Goal: Transaction & Acquisition: Purchase product/service

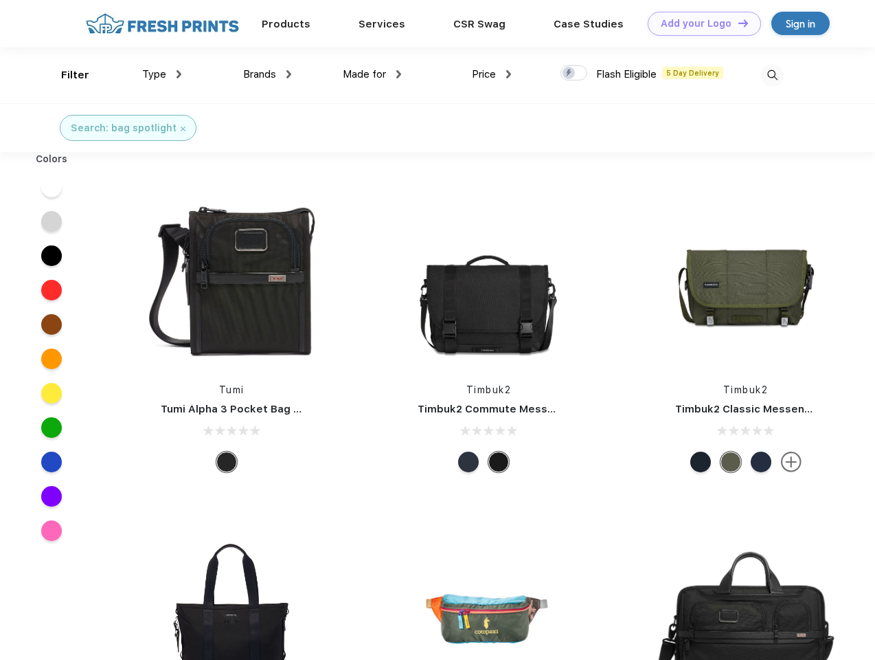
click at [699, 23] on link "Add your Logo Design Tool" at bounding box center [704, 24] width 113 height 24
click at [0, 0] on div "Design Tool" at bounding box center [0, 0] width 0 height 0
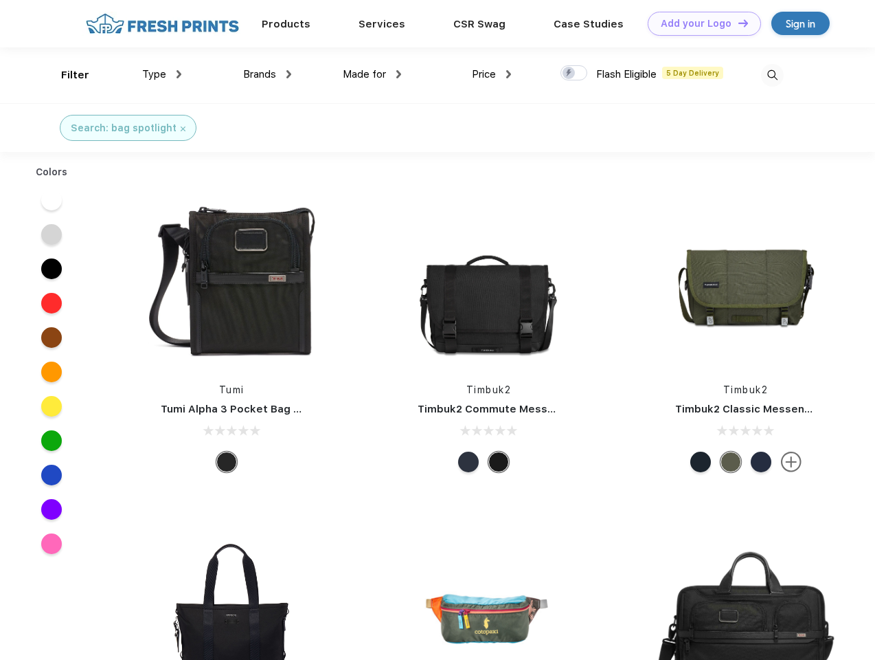
click at [737, 23] on link "Add your Logo Design Tool" at bounding box center [704, 24] width 113 height 24
click at [66, 75] on div "Filter" at bounding box center [75, 75] width 28 height 16
click at [162, 74] on span "Type" at bounding box center [154, 74] width 24 height 12
click at [267, 74] on span "Brands" at bounding box center [259, 74] width 33 height 12
click at [372, 74] on span "Made for" at bounding box center [364, 74] width 43 height 12
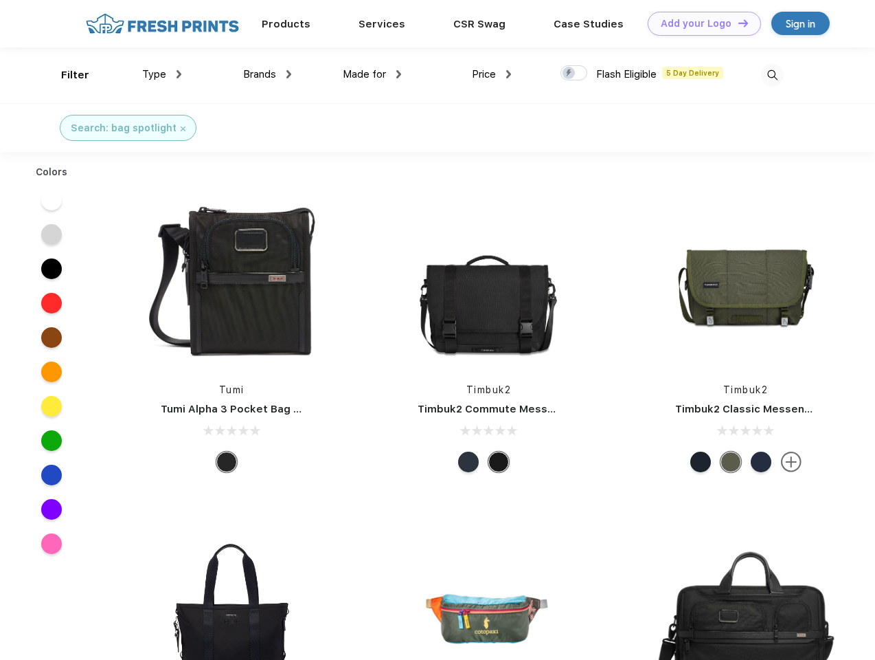
click at [492, 74] on span "Price" at bounding box center [484, 74] width 24 height 12
click at [574, 74] on div at bounding box center [574, 72] width 27 height 15
click at [570, 74] on input "checkbox" at bounding box center [565, 69] width 9 height 9
click at [772, 75] on img at bounding box center [772, 75] width 23 height 23
